Goal: Navigation & Orientation: Find specific page/section

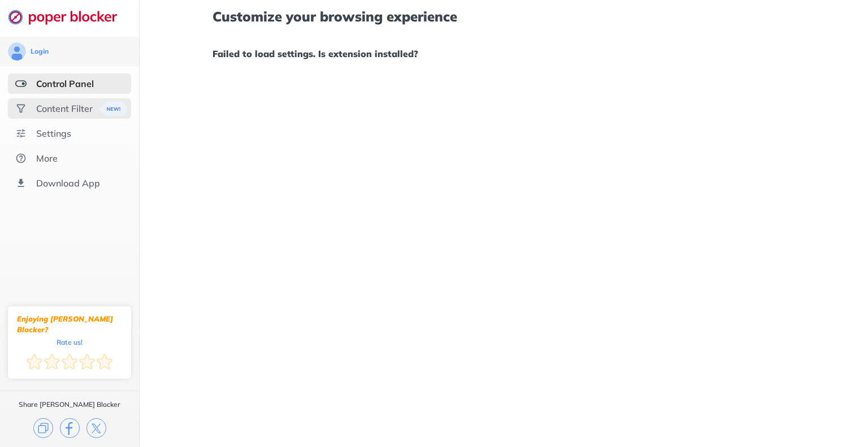
click at [79, 109] on div "Content Filter" at bounding box center [64, 108] width 57 height 11
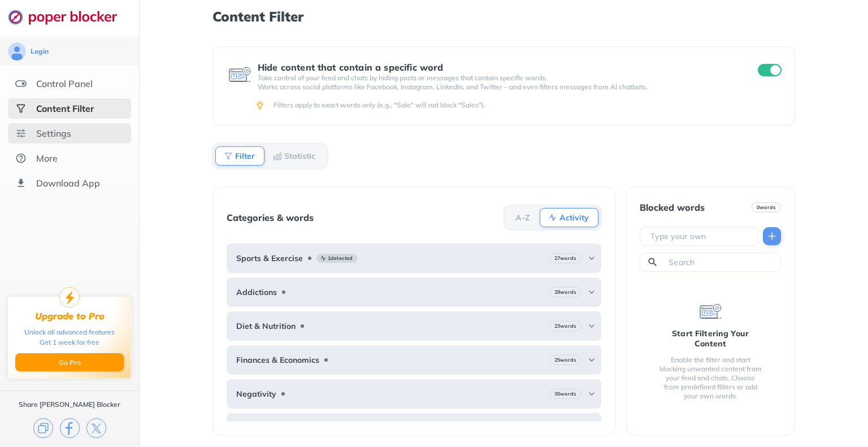
click at [70, 132] on div "Settings" at bounding box center [53, 133] width 35 height 11
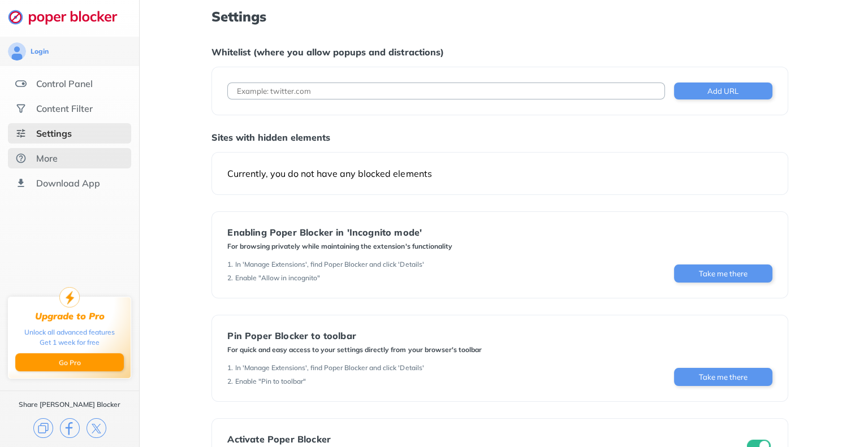
click at [88, 160] on div "More" at bounding box center [69, 158] width 123 height 20
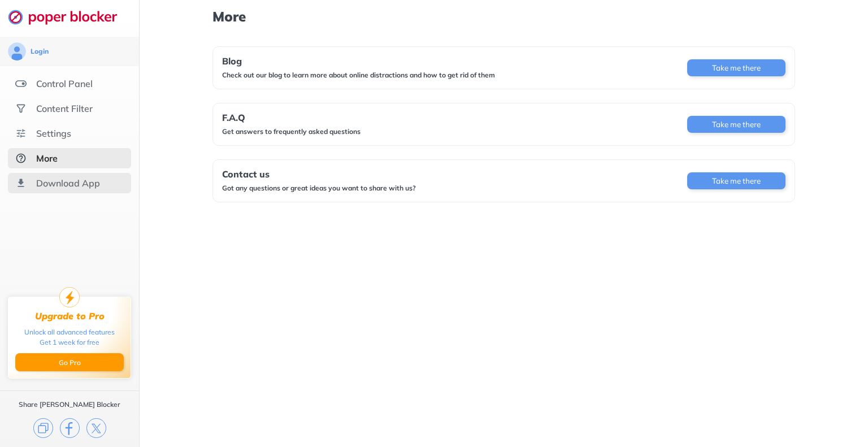
click at [94, 188] on div "Download App" at bounding box center [68, 183] width 64 height 11
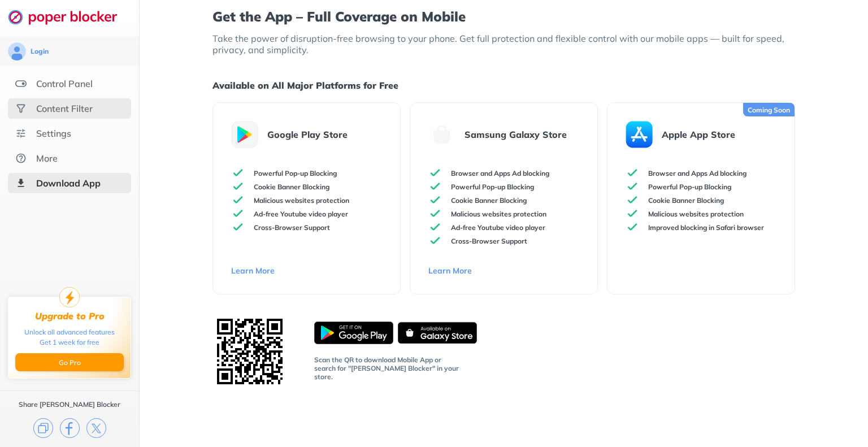
click at [109, 111] on div "Content Filter" at bounding box center [69, 108] width 123 height 20
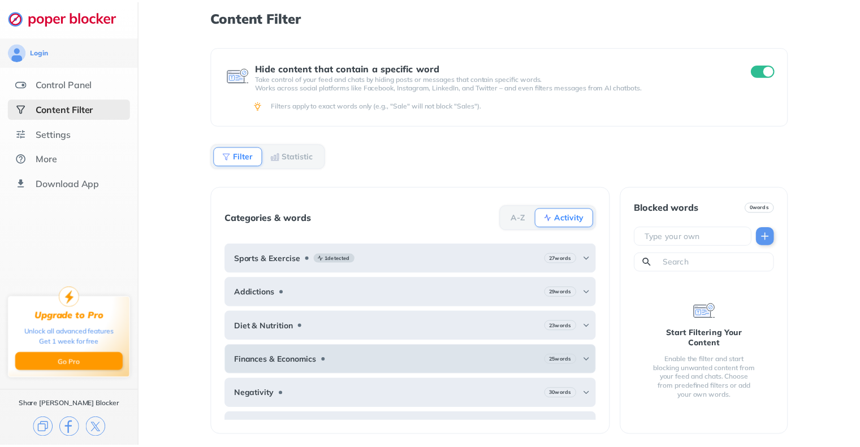
scroll to position [84, 0]
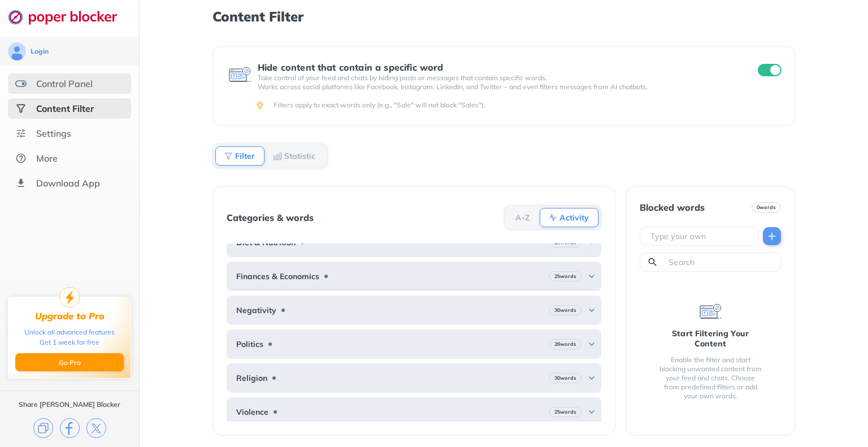
click at [77, 90] on div "Control Panel" at bounding box center [69, 83] width 123 height 20
